Goal: Transaction & Acquisition: Obtain resource

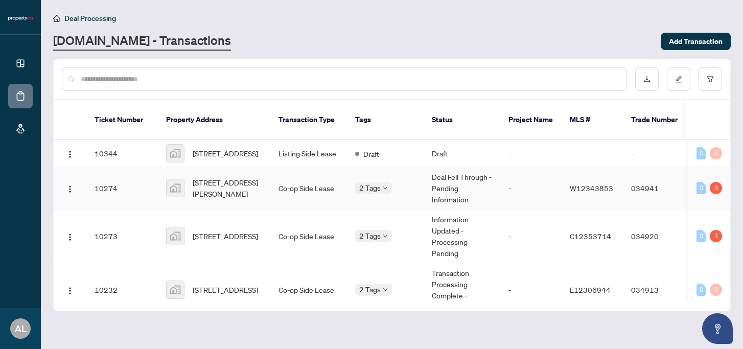
click at [225, 179] on span "[STREET_ADDRESS][PERSON_NAME]" at bounding box center [227, 188] width 69 height 22
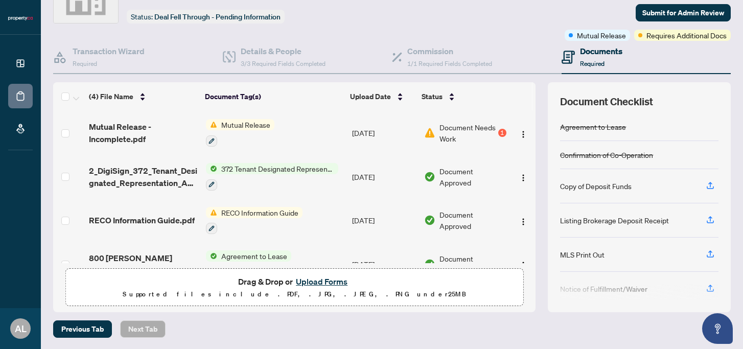
scroll to position [25, 0]
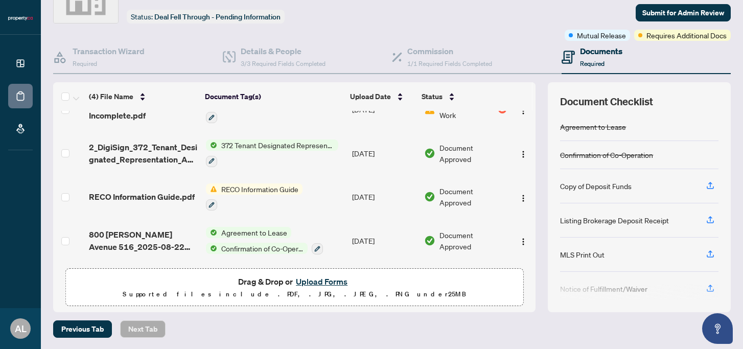
click at [265, 142] on span "372 Tenant Designated Representation Agreement with Company Schedule A" at bounding box center [277, 144] width 121 height 11
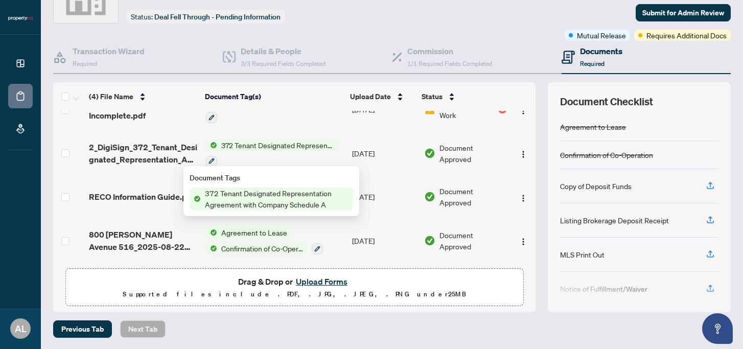
click at [161, 145] on span "2_DigiSign_372_Tenant_Designated_Representation_Agreement_-_PropTx-[PERSON_NAME…" at bounding box center [143, 153] width 109 height 25
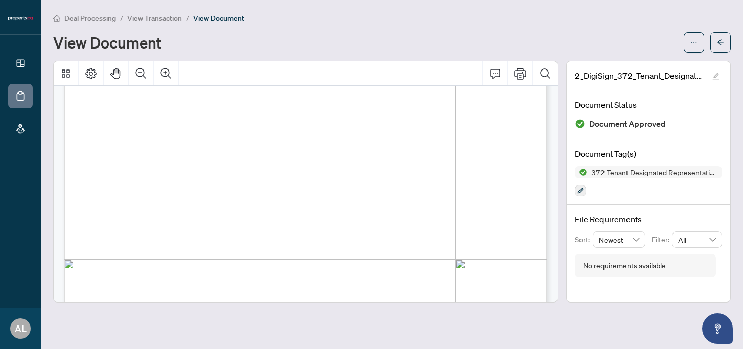
scroll to position [220, 0]
click at [62, 75] on icon "Thumbnails" at bounding box center [66, 73] width 8 height 8
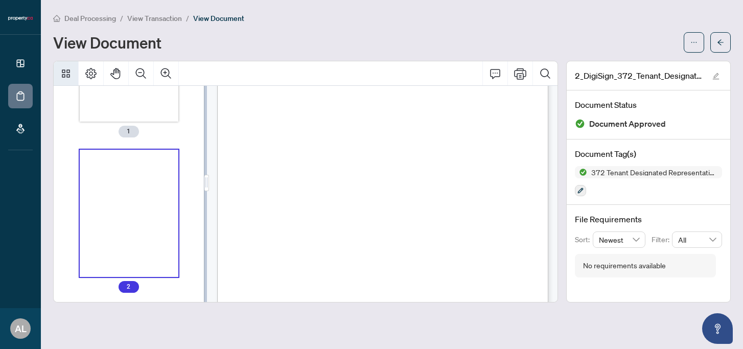
scroll to position [107, 0]
click at [698, 45] on button "button" at bounding box center [693, 42] width 20 height 20
click at [669, 53] on div "Deal Processing / View Transaction / View Document View Document 2_DigiSign_372…" at bounding box center [391, 157] width 677 height 290
click at [664, 56] on div "Deal Processing / View Transaction / View Document View Document 2_DigiSign_372…" at bounding box center [391, 157] width 677 height 290
click at [694, 46] on span "button" at bounding box center [693, 42] width 7 height 16
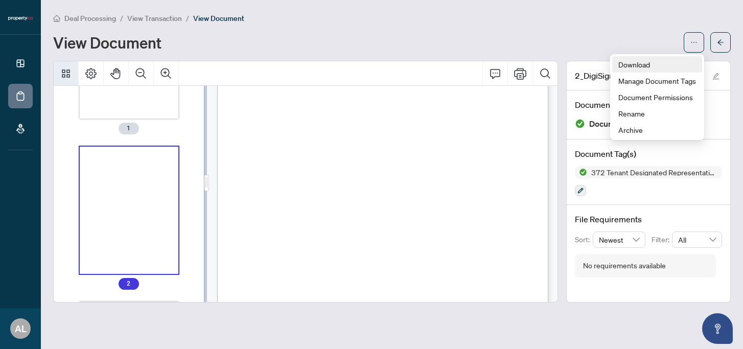
click at [660, 60] on span "Download" at bounding box center [657, 64] width 78 height 11
